Goal: Task Accomplishment & Management: Complete application form

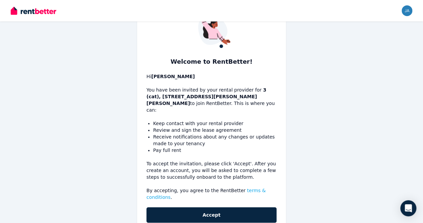
scroll to position [36, 0]
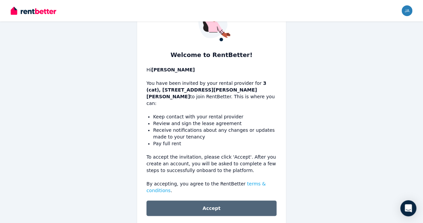
click at [233, 200] on button "Accept" at bounding box center [212, 207] width 130 height 15
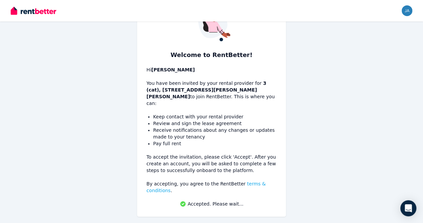
scroll to position [28, 0]
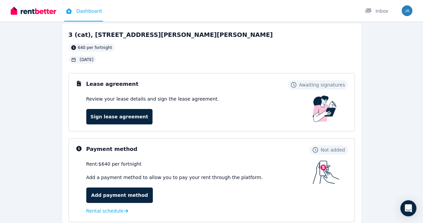
scroll to position [34, 0]
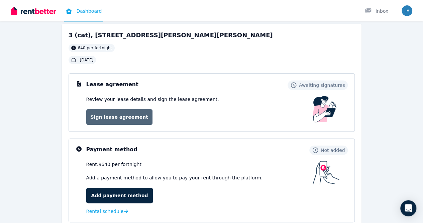
click at [128, 120] on link "Sign lease agreement" at bounding box center [119, 116] width 66 height 15
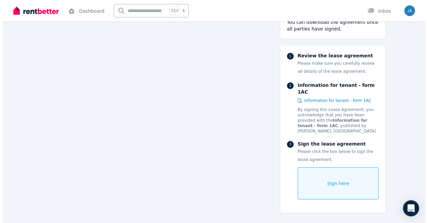
scroll to position [4458, 0]
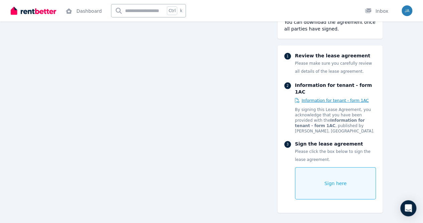
click at [336, 98] on span "Information for tenant - form 1AC" at bounding box center [335, 100] width 67 height 5
click at [351, 167] on div "Sign here" at bounding box center [335, 183] width 81 height 32
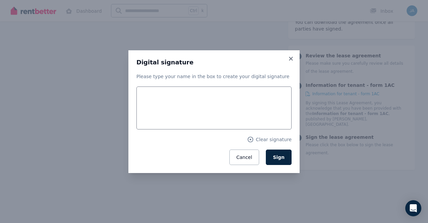
scroll to position [4458, 0]
click at [283, 158] on span "Sign" at bounding box center [279, 156] width 12 height 5
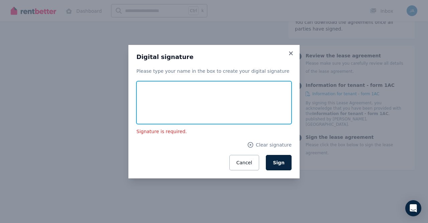
click at [217, 106] on input "text" at bounding box center [214, 102] width 155 height 43
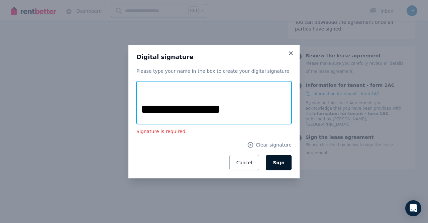
type input "**********"
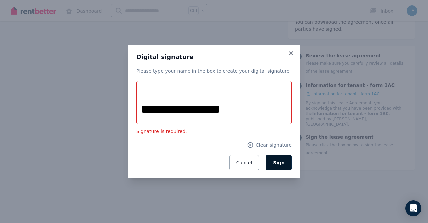
click at [287, 162] on button "Sign" at bounding box center [279, 162] width 26 height 15
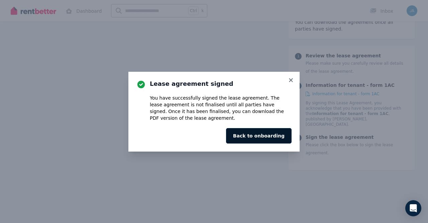
click at [276, 135] on button "Back to onboarding" at bounding box center [259, 135] width 66 height 15
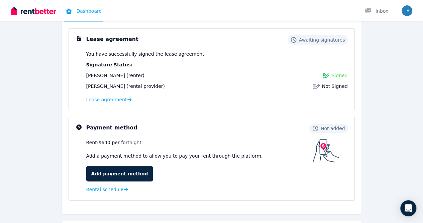
scroll to position [80, 0]
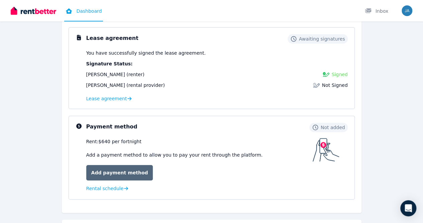
click at [135, 176] on link "Add payment method" at bounding box center [119, 172] width 67 height 15
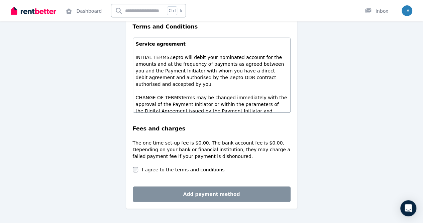
click at [338, 82] on div "Payments Payment frequency Fortnightly Amount paid per fortnight $640.00 Paymen…" at bounding box center [212, 7] width 300 height 439
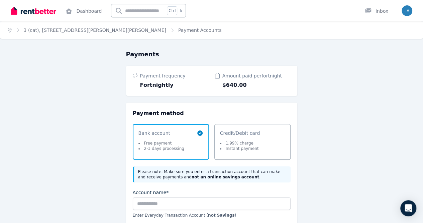
click at [264, 150] on span "Credit/Debit card 1.99% charge Instant payment" at bounding box center [249, 142] width 58 height 24
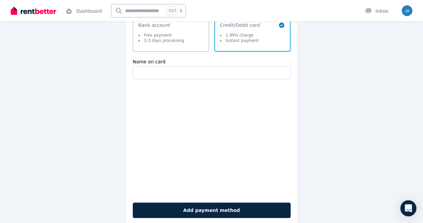
scroll to position [140, 0]
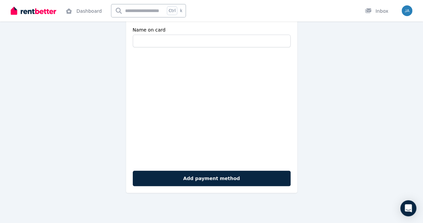
click at [46, 95] on div "Payments Payment frequency Fortnightly Amount paid per fortnight $640.00 Paymen…" at bounding box center [211, 66] width 423 height 313
